Goal: Task Accomplishment & Management: Manage account settings

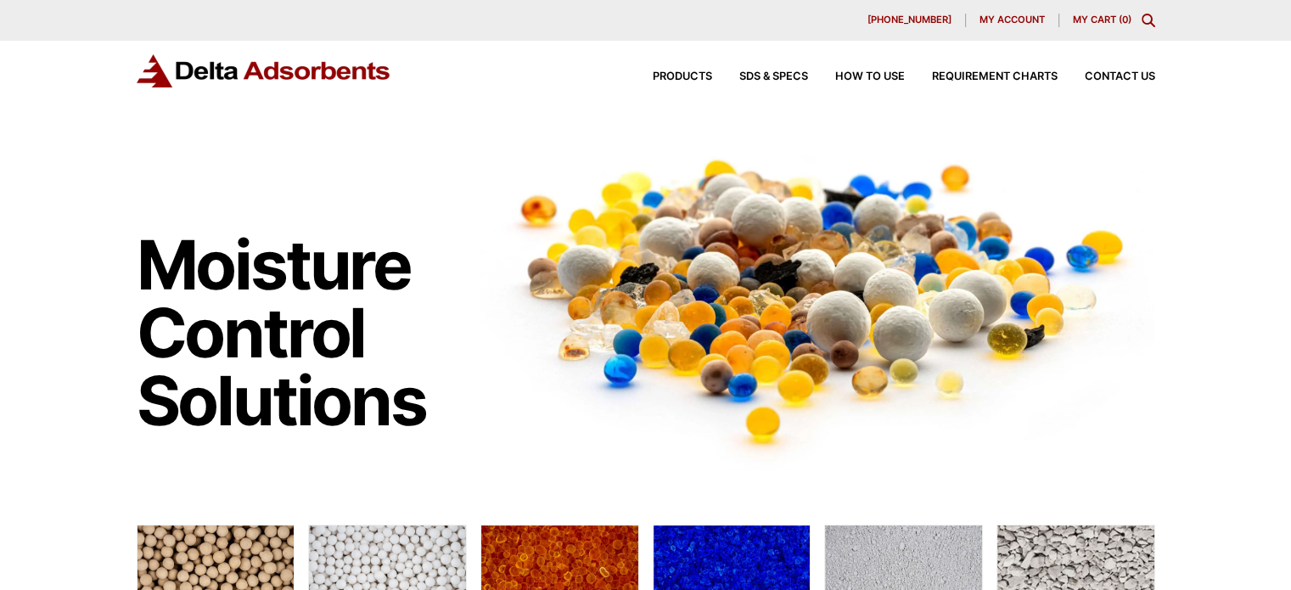
click at [992, 15] on span "My account" at bounding box center [1011, 19] width 65 height 9
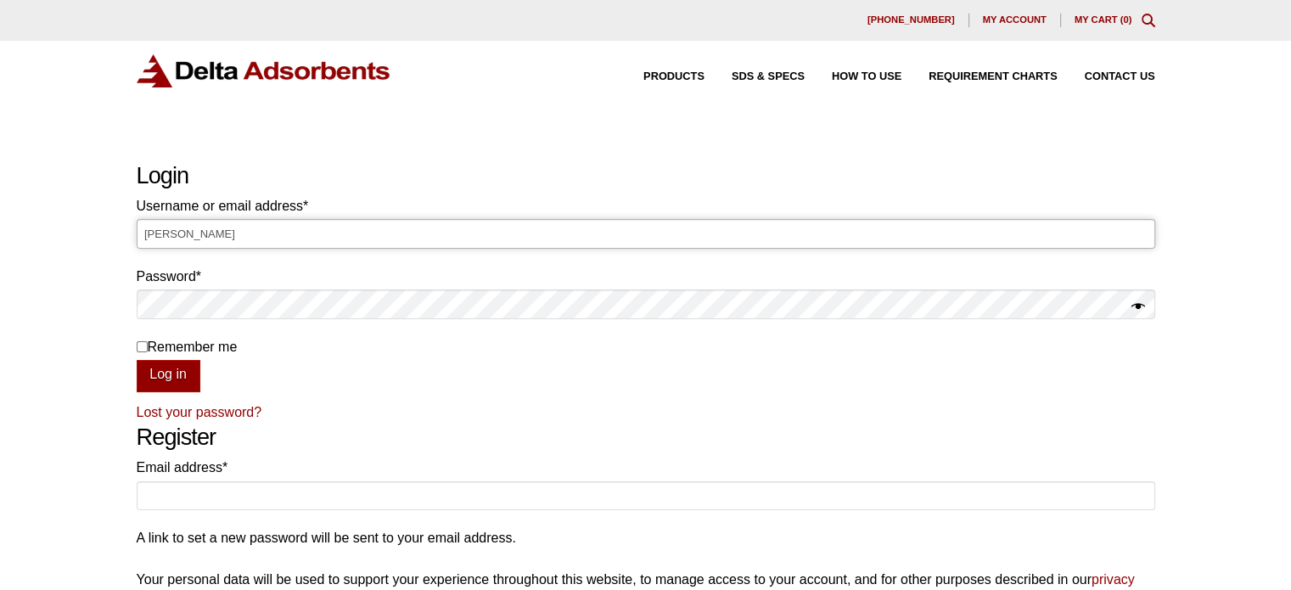
click at [574, 237] on input "[PERSON_NAME]" at bounding box center [646, 233] width 1018 height 29
type input "L"
type input "[PERSON_NAME][EMAIL_ADDRESS][DOMAIN_NAME]"
click at [137, 360] on button "Log in" at bounding box center [169, 376] width 64 height 32
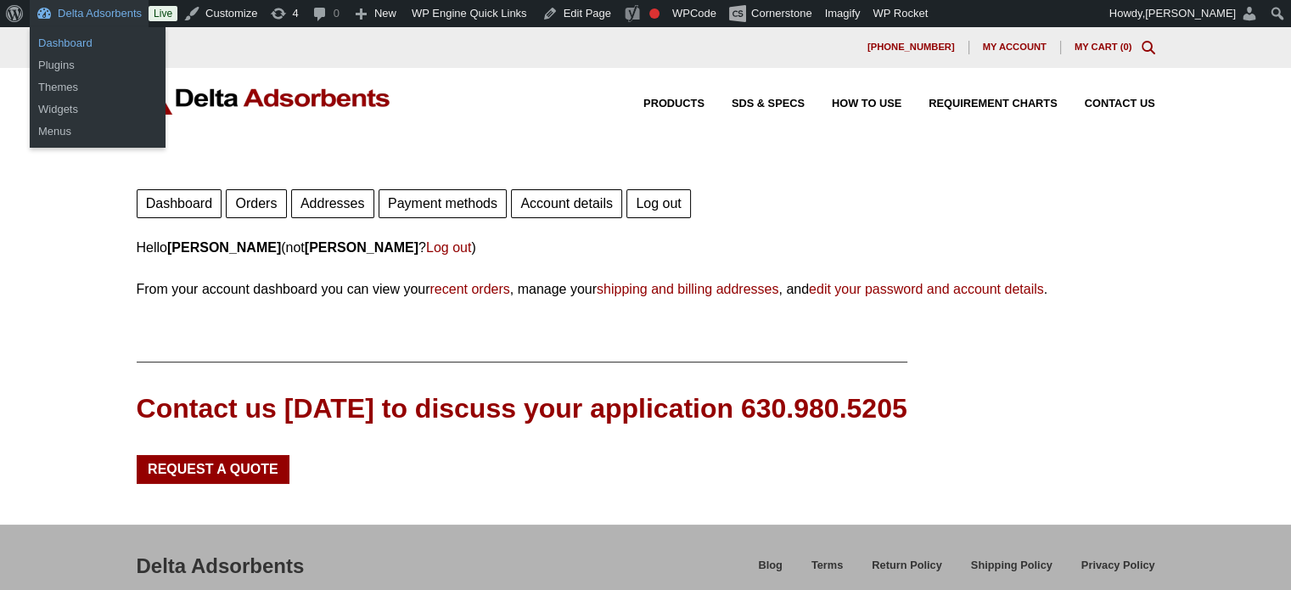
click at [64, 44] on link "Dashboard" at bounding box center [98, 43] width 136 height 22
